Goal: Use online tool/utility: Utilize a website feature to perform a specific function

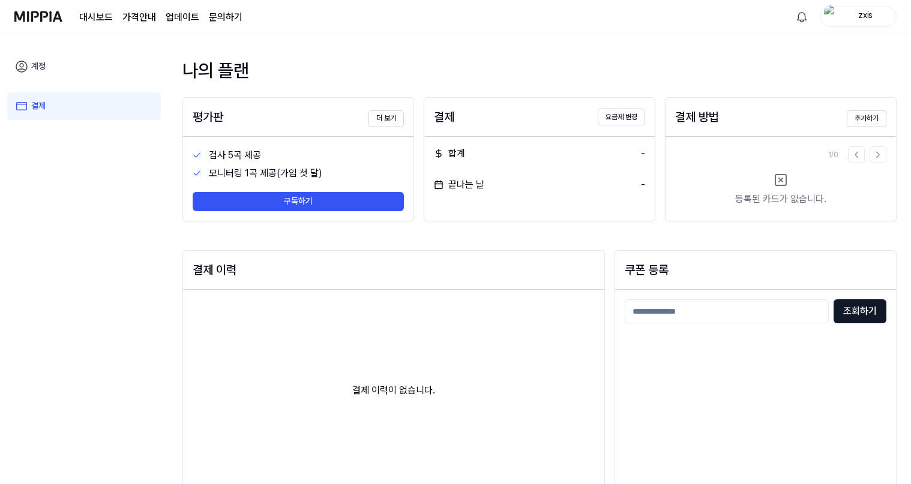
click at [86, 16] on link "대시보드" at bounding box center [96, 17] width 34 height 14
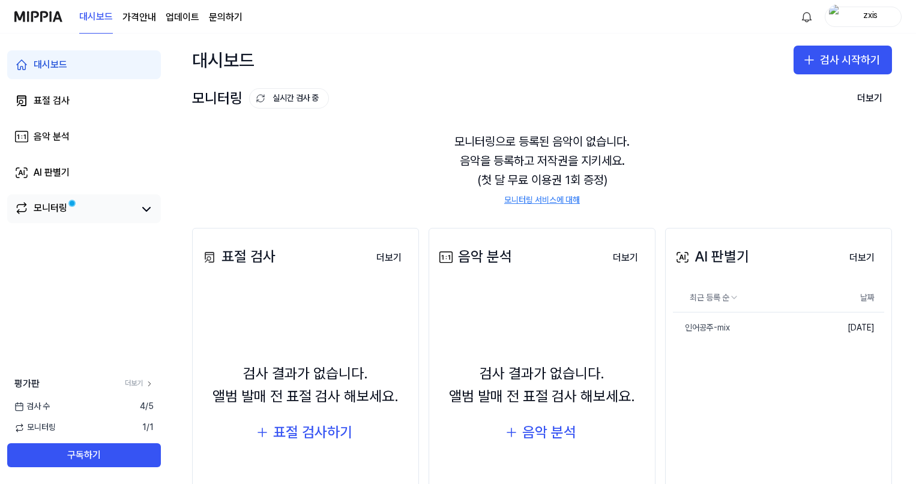
click at [136, 208] on div "모니터링" at bounding box center [83, 209] width 139 height 17
click at [146, 208] on icon at bounding box center [146, 209] width 14 height 14
click at [90, 207] on link "모니터링" at bounding box center [74, 209] width 120 height 17
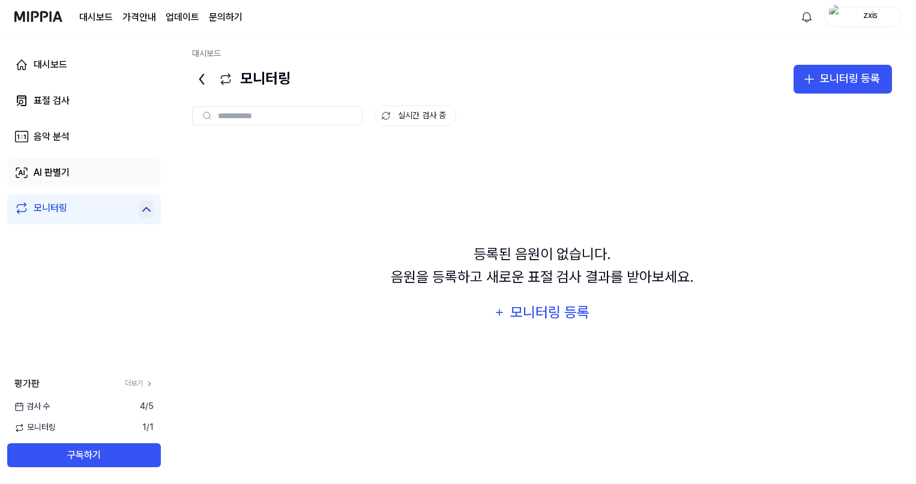
click at [107, 168] on link "AI 판별기" at bounding box center [84, 172] width 154 height 29
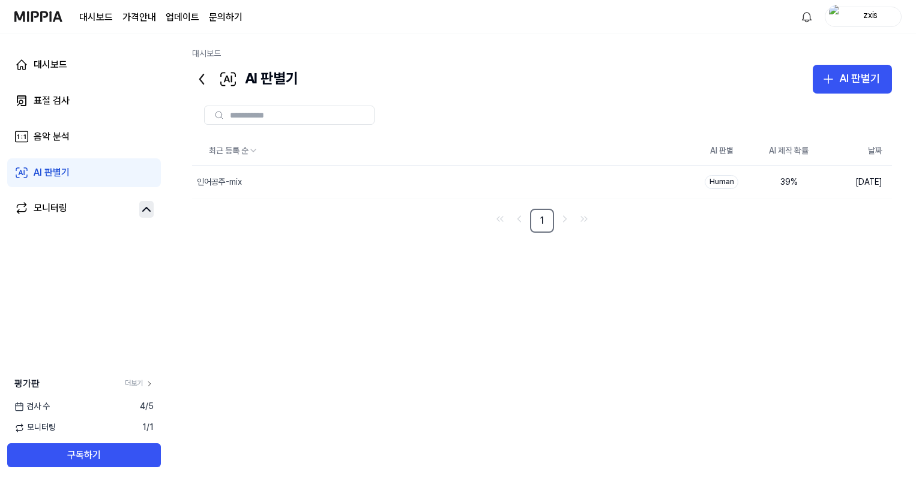
click at [326, 278] on div "최근 등록 순 AI 판별 AI 제작 확률 날짜 인어공주-mix 삭제 Human 39 % [DATE] 1" at bounding box center [542, 294] width 700 height 315
